Goal: Use online tool/utility

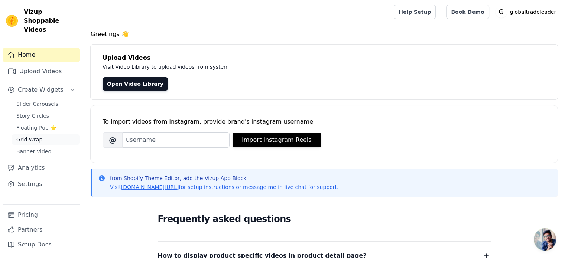
click at [32, 136] on span "Grid Wrap" at bounding box center [29, 139] width 26 height 7
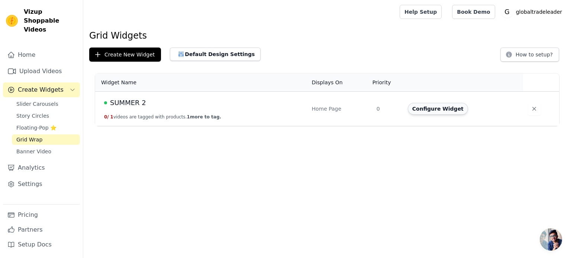
click at [437, 108] on button "Configure Widget" at bounding box center [438, 109] width 60 height 12
